Goal: Task Accomplishment & Management: Use online tool/utility

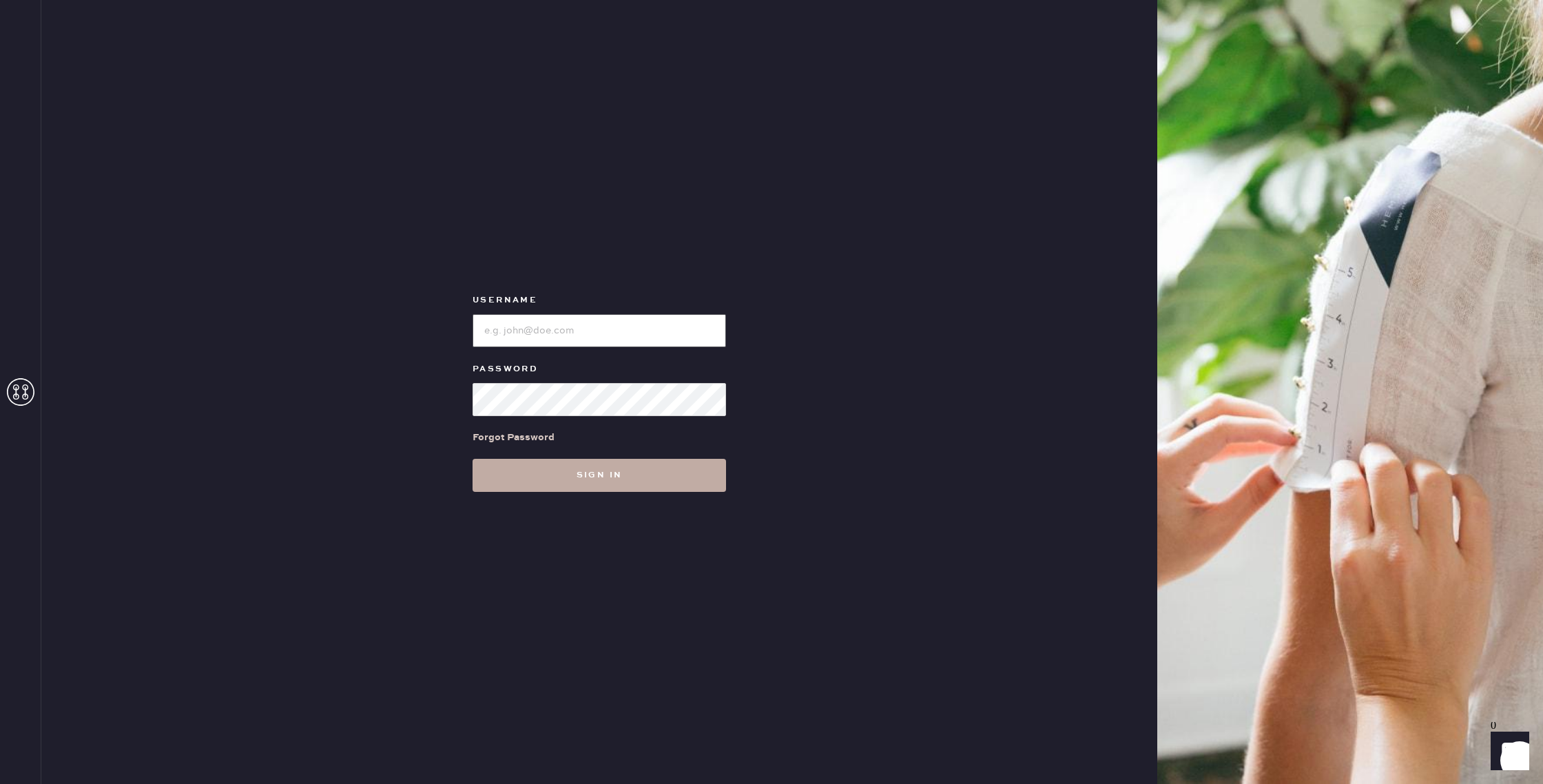
type input "reformationgoldcoastchicago"
click at [592, 487] on button "Sign in" at bounding box center [599, 475] width 254 height 33
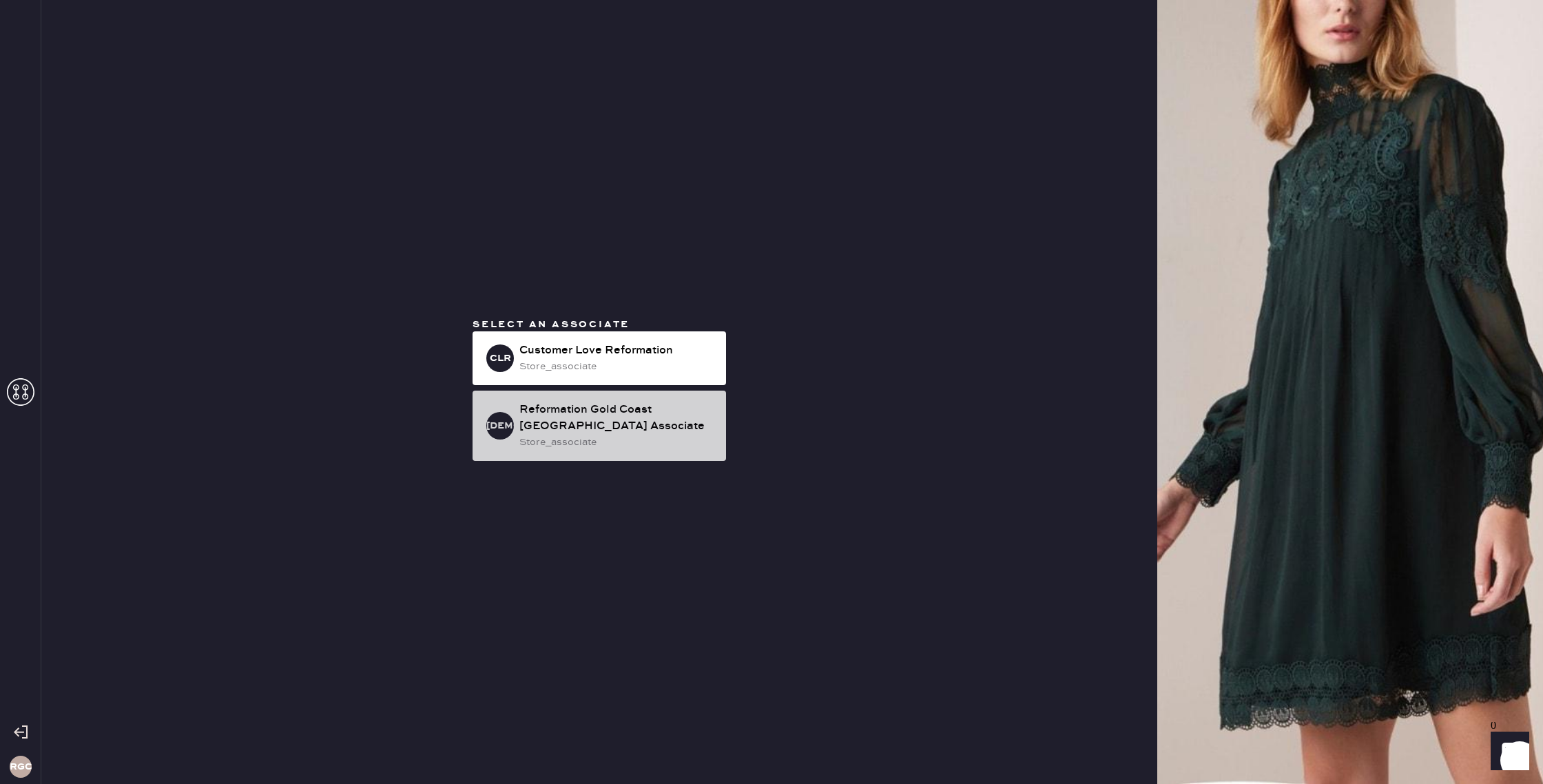
drag, startPoint x: 647, startPoint y: 412, endPoint x: 693, endPoint y: 401, distance: 47.3
click at [647, 412] on div "Reformation Gold Coast [GEOGRAPHIC_DATA] Associate" at bounding box center [617, 418] width 196 height 33
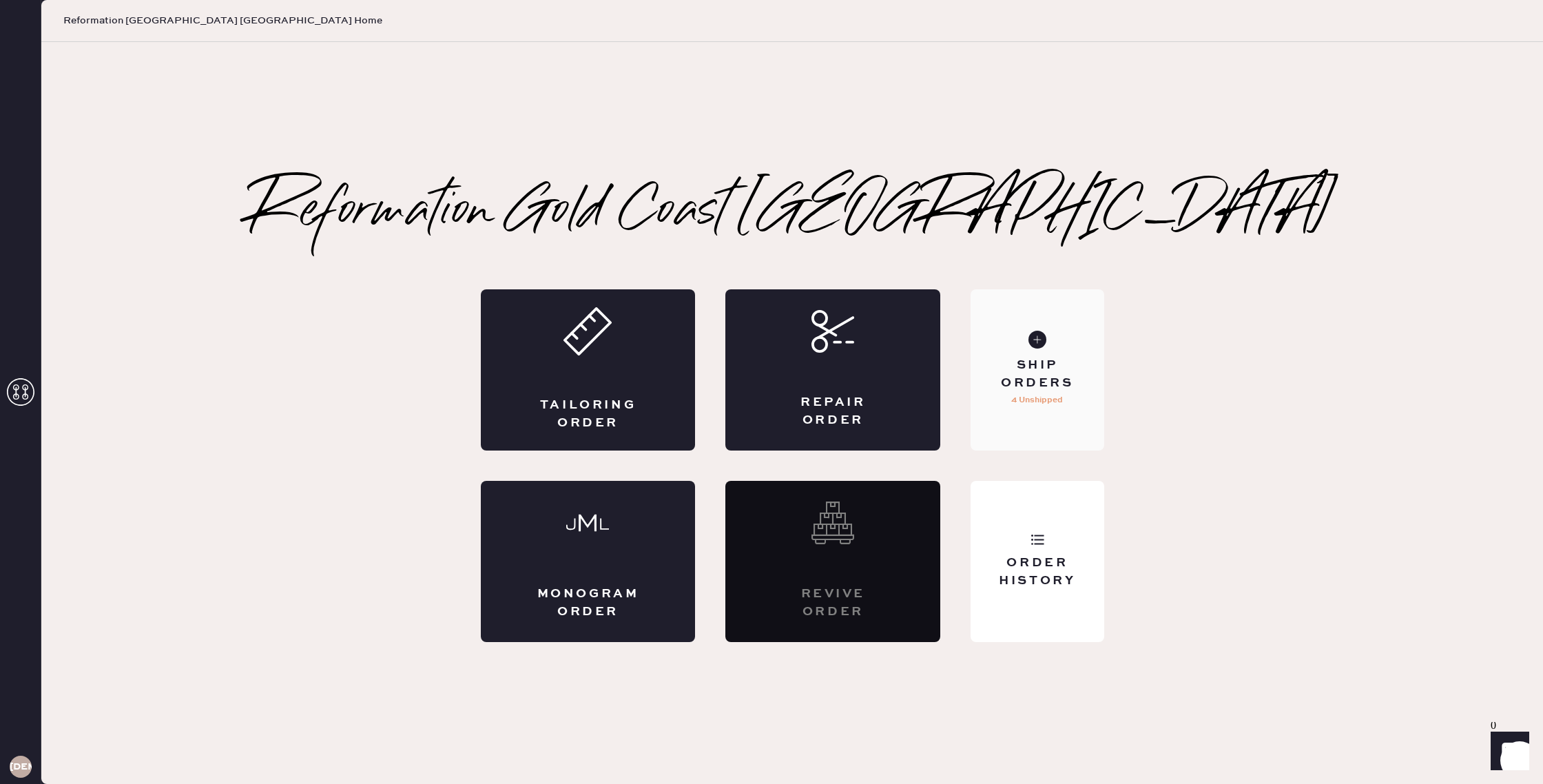
click at [1017, 340] on div "Ship Orders 4 Unshipped" at bounding box center [1037, 369] width 133 height 161
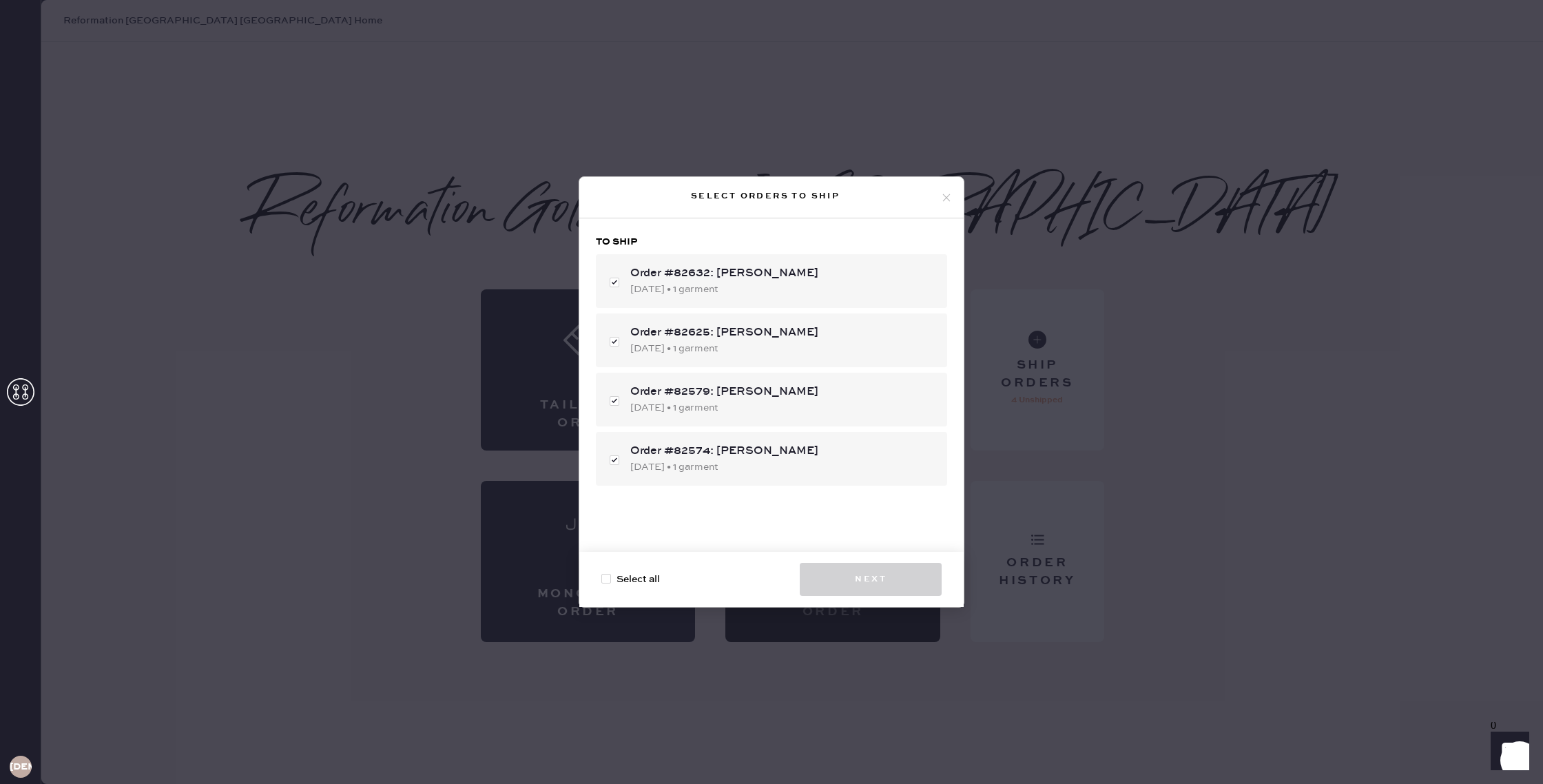
checkbox input "true"
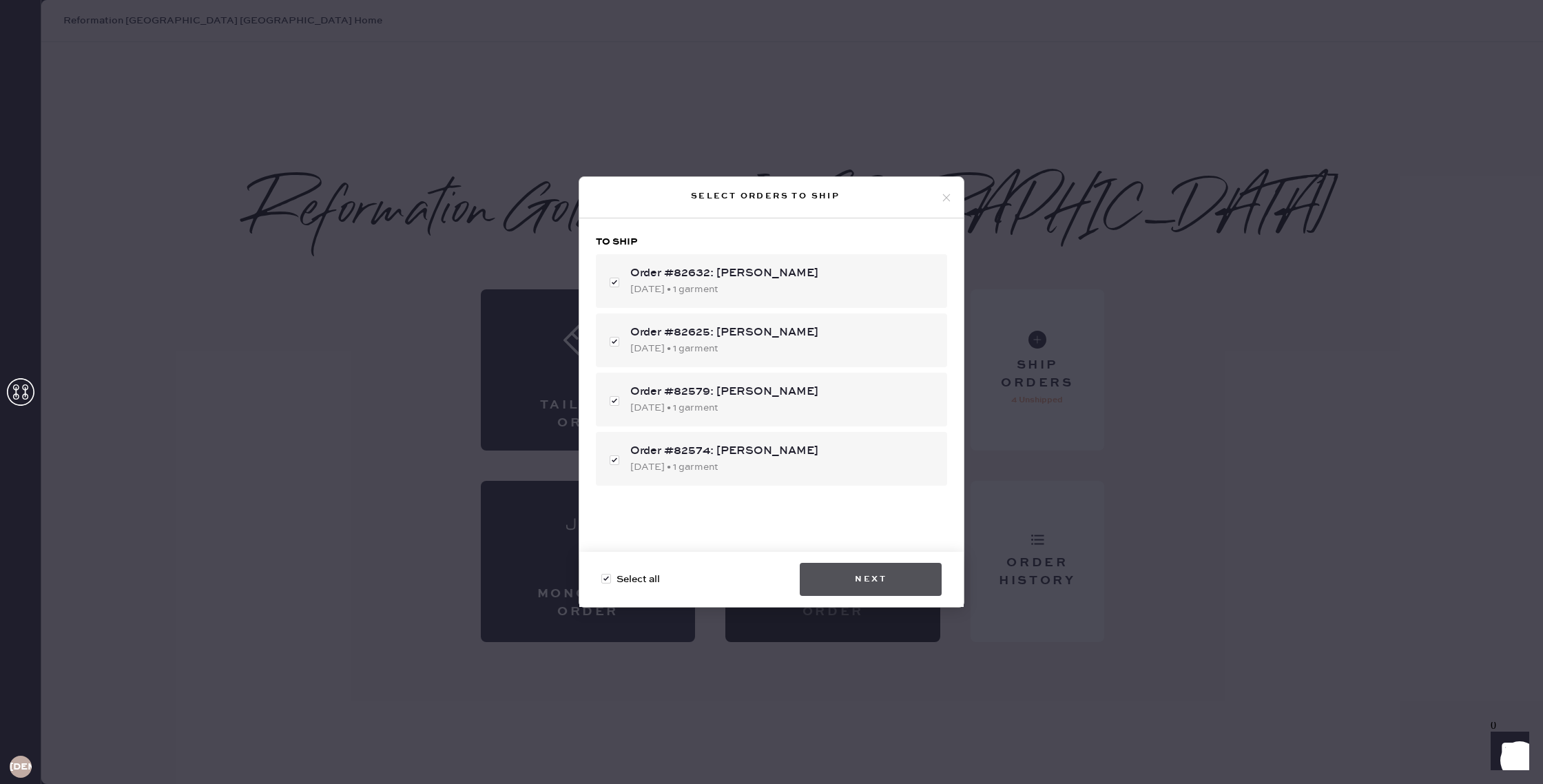
click at [840, 577] on button "Next" at bounding box center [871, 579] width 142 height 33
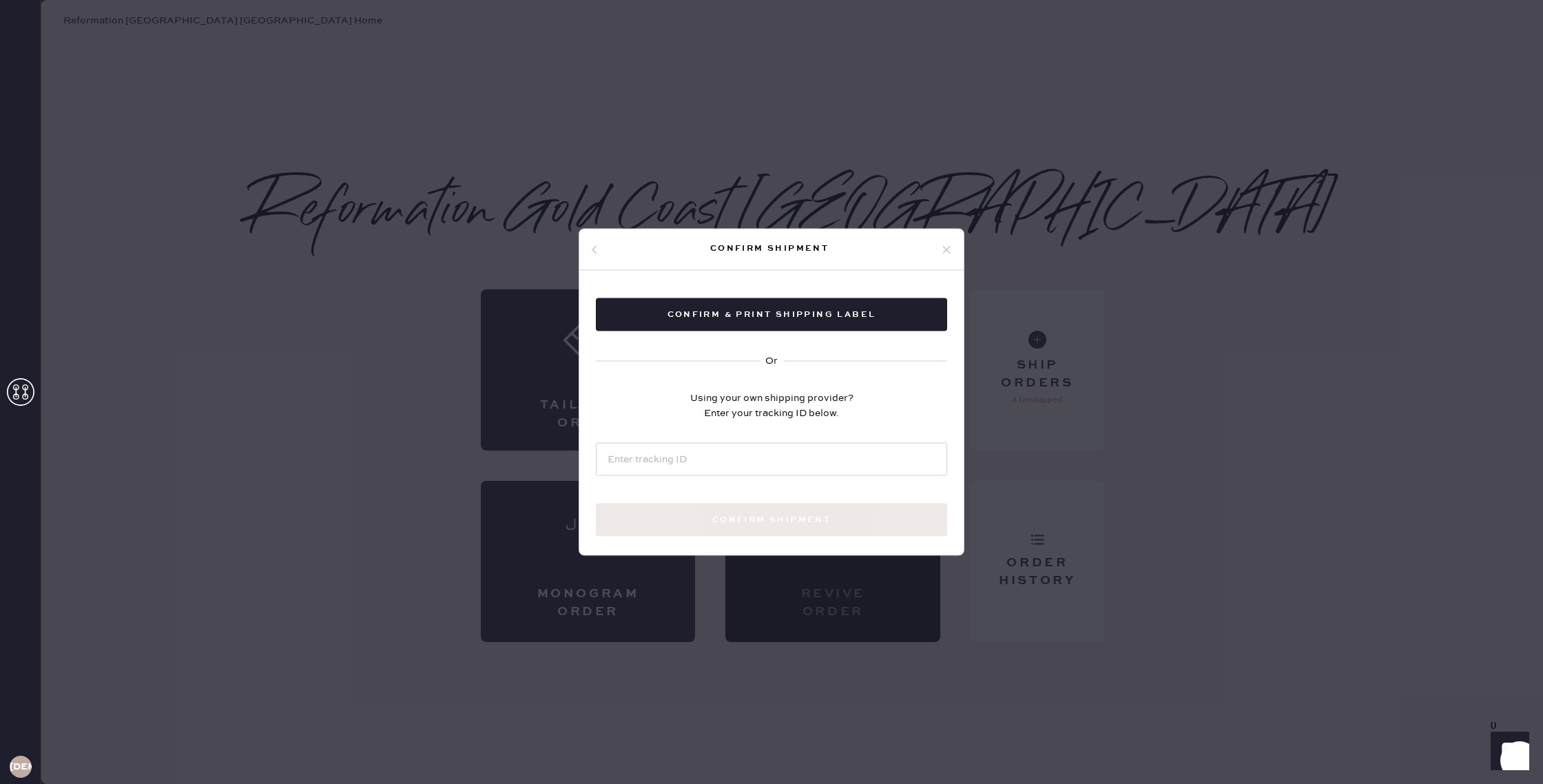
drag, startPoint x: 839, startPoint y: 252, endPoint x: 833, endPoint y: 269, distance: 18.0
click at [839, 258] on div "Confirm shipment" at bounding box center [772, 250] width 384 height 41
click at [844, 303] on button "Confirm & Print shipping label" at bounding box center [772, 315] width 351 height 33
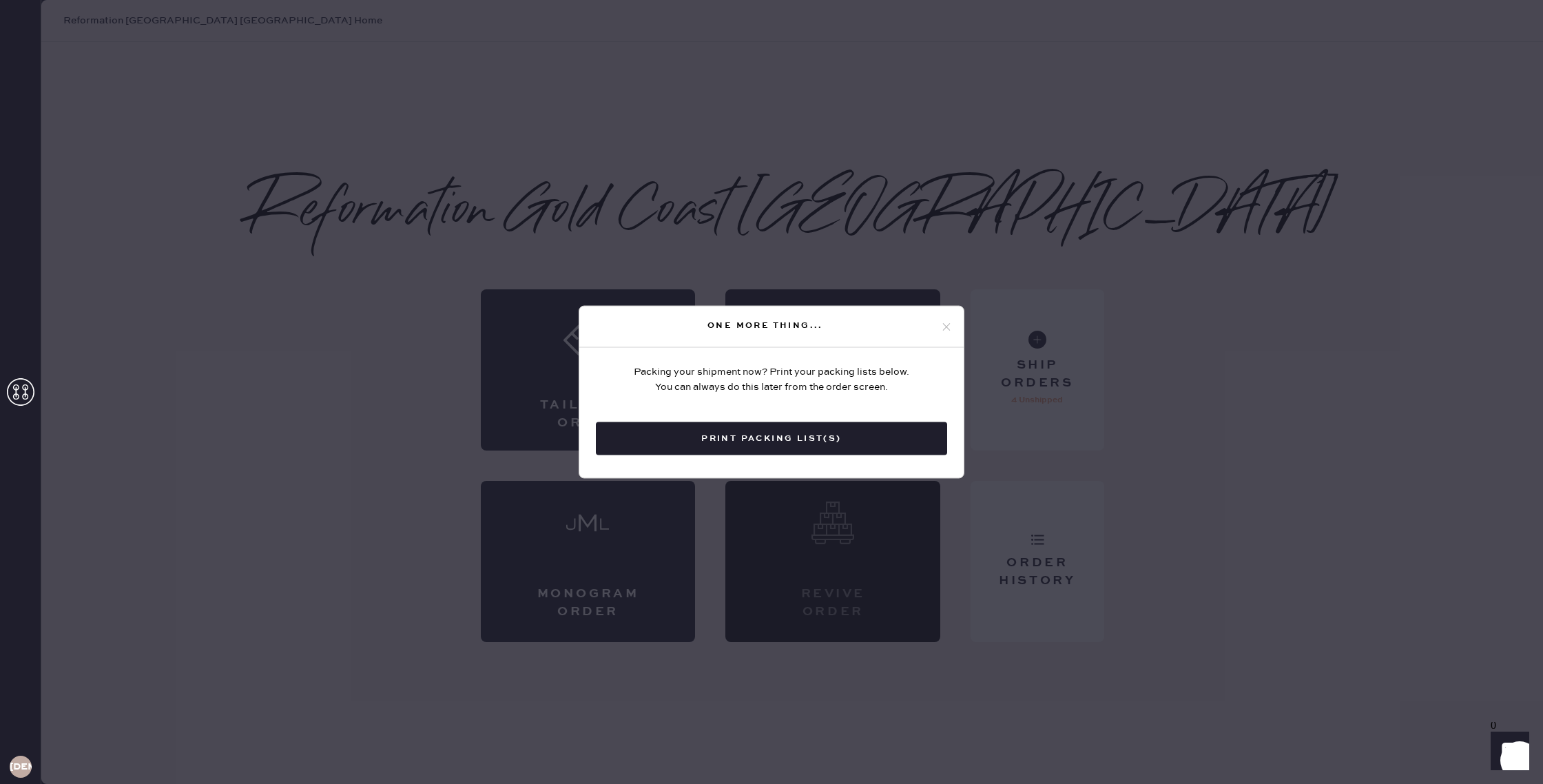
click at [896, 425] on button "Print Packing List(s)" at bounding box center [772, 439] width 351 height 33
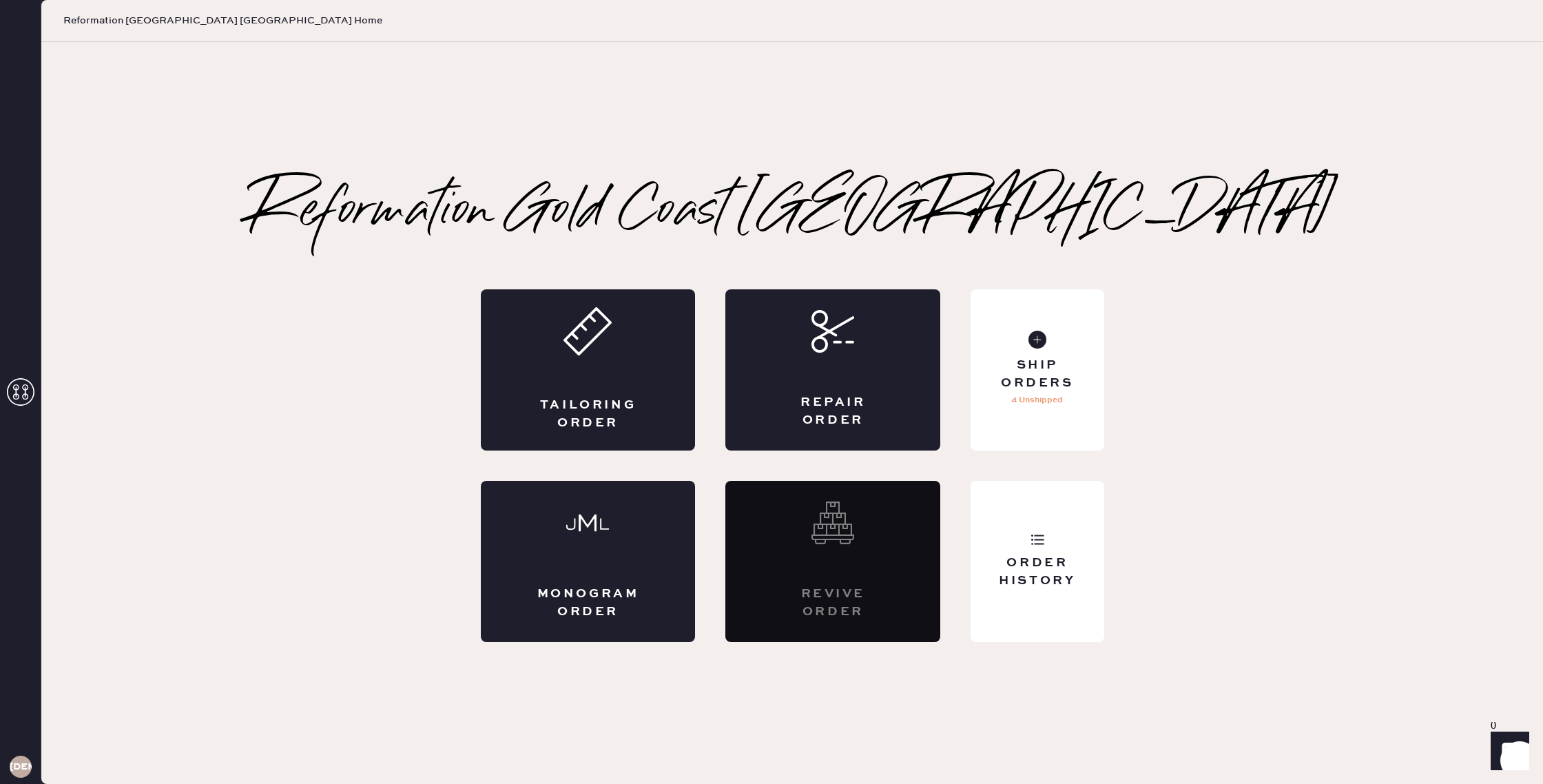
click at [1424, 37] on div "Reformation [GEOGRAPHIC_DATA] [GEOGRAPHIC_DATA] Home" at bounding box center [792, 21] width 1502 height 42
